Goal: Find specific fact: Find specific fact

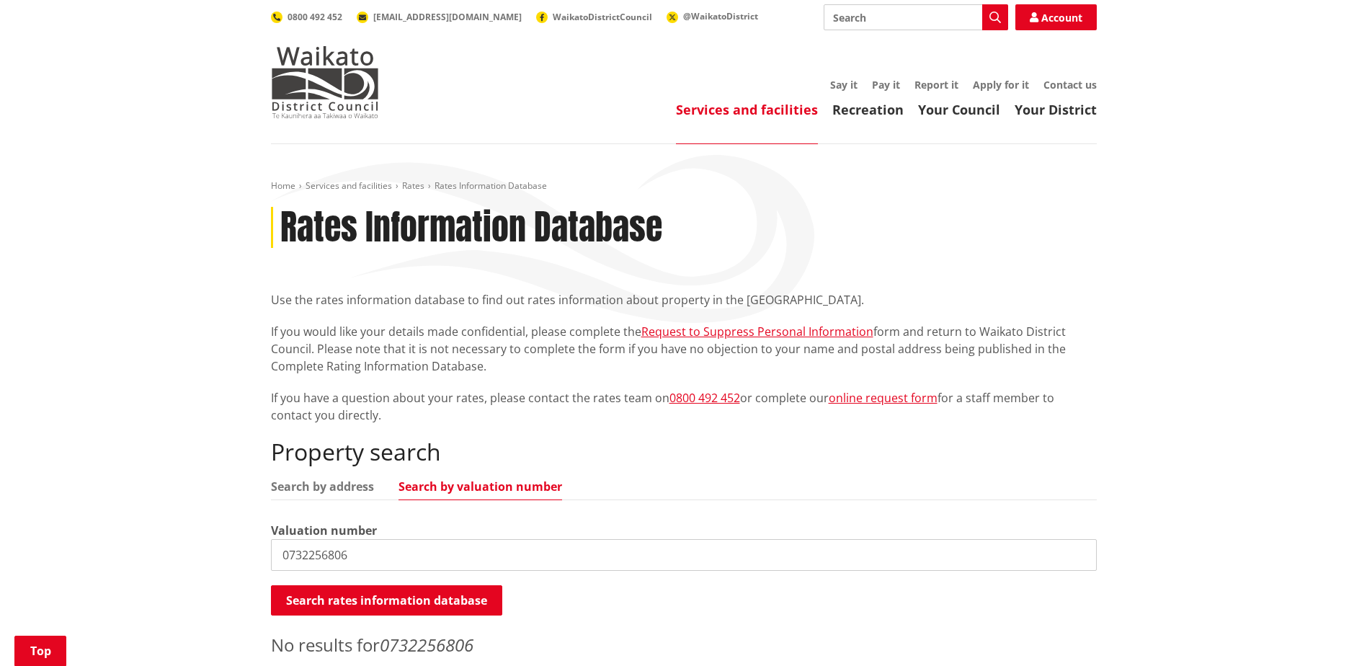
scroll to position [216, 0]
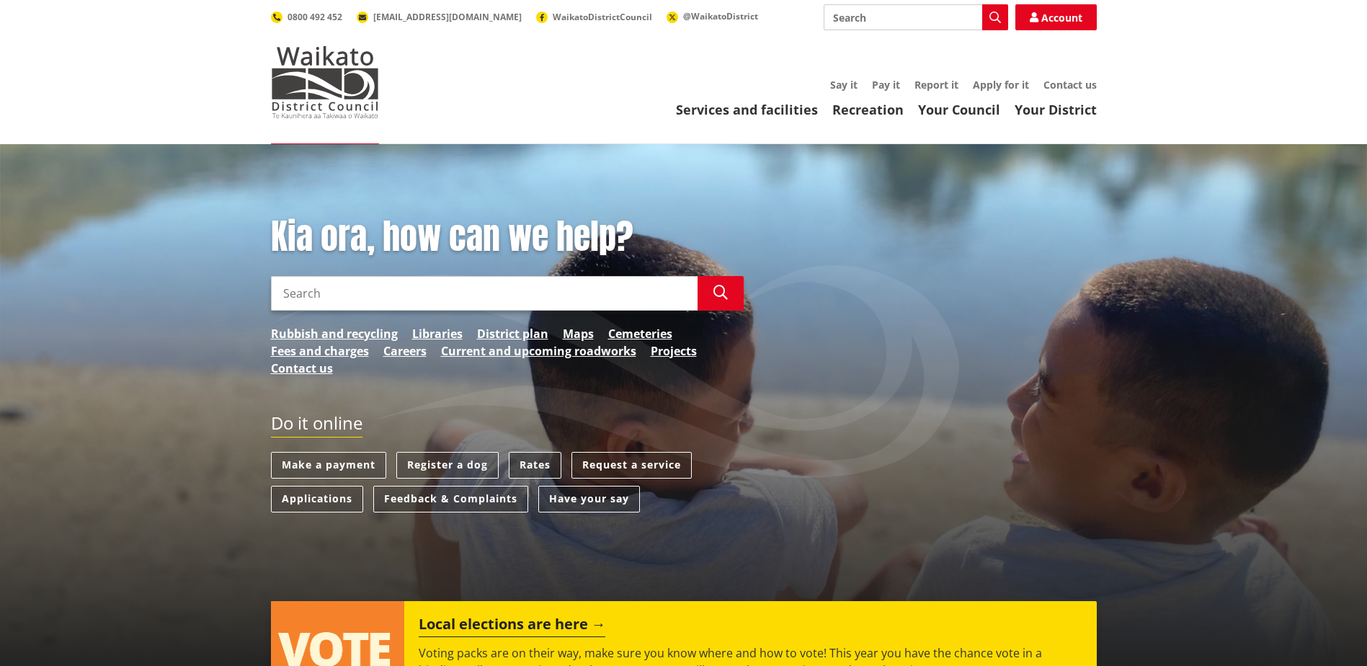
click at [542, 464] on link "Rates" at bounding box center [535, 465] width 53 height 27
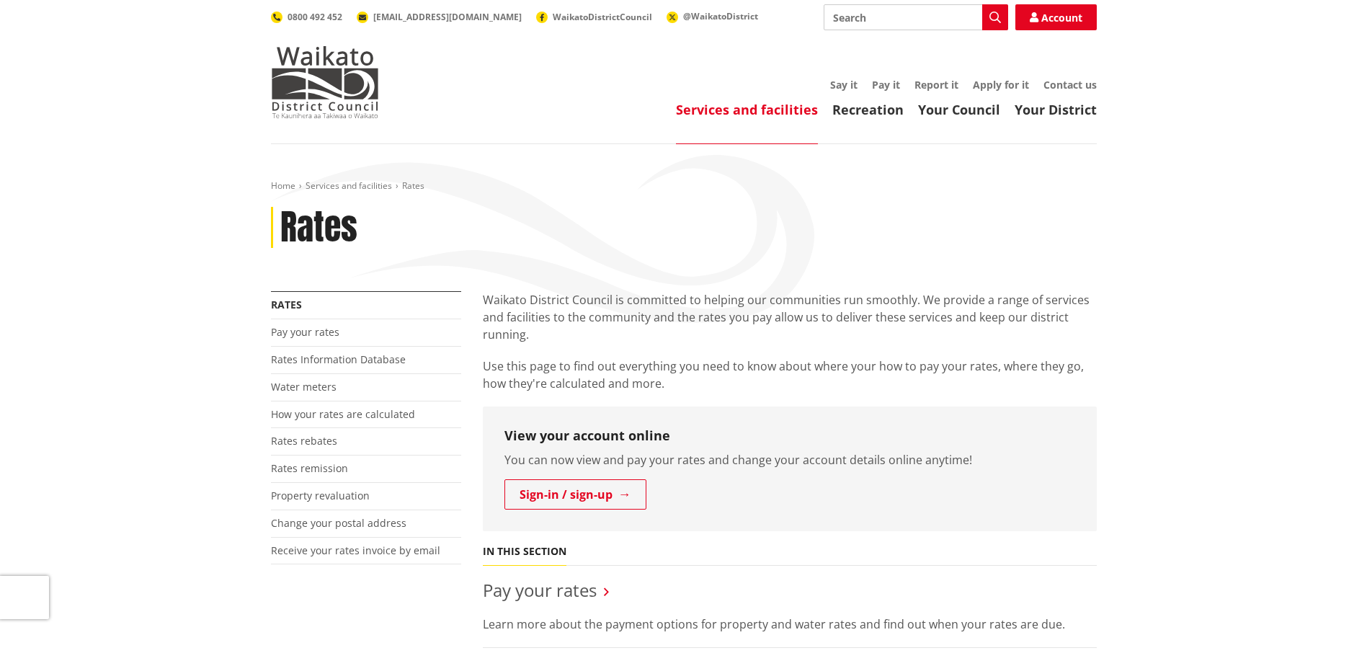
scroll to position [216, 0]
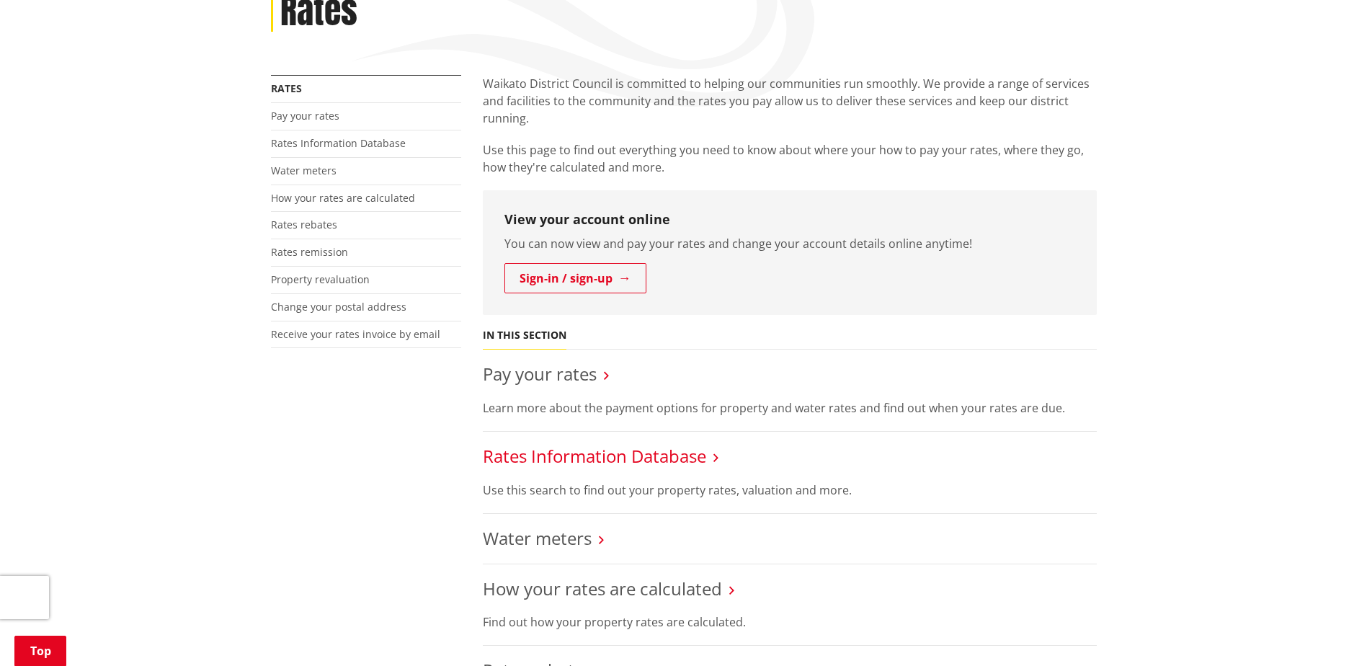
click at [621, 461] on link "Rates Information Database" at bounding box center [594, 456] width 223 height 24
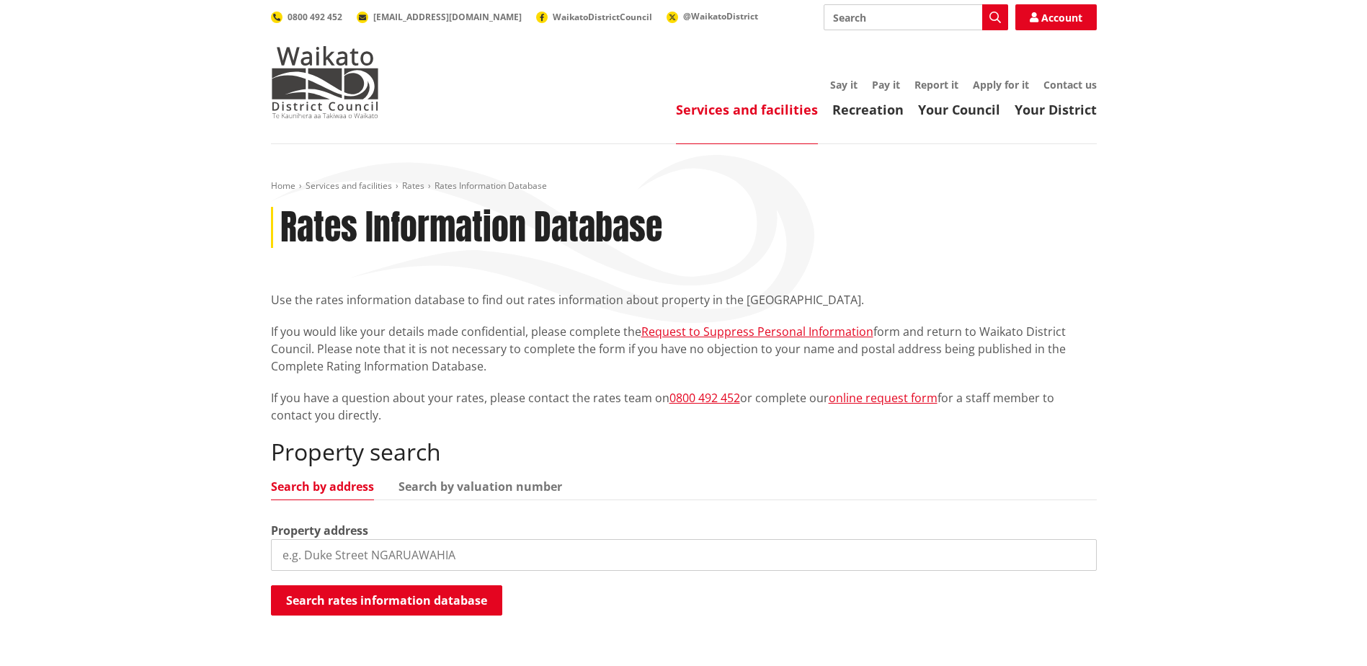
click at [327, 552] on input "search" at bounding box center [684, 555] width 826 height 32
click at [352, 552] on input "search" at bounding box center [684, 555] width 826 height 32
type input "0732256805"
click at [374, 597] on button "Search rates information database" at bounding box center [386, 600] width 231 height 30
